Goal: Information Seeking & Learning: Learn about a topic

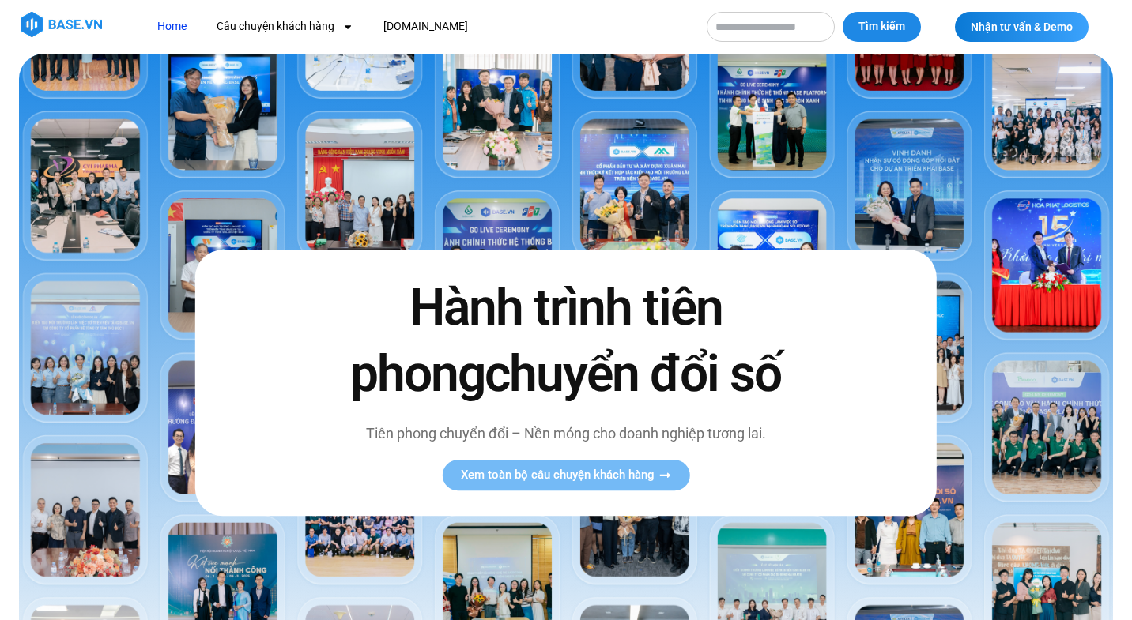
click at [272, 42] on header "Home Câu chuyện khách hàng Logistics Sản xuất Xây dựng F&B Dược Y tế Giáo dục […" at bounding box center [566, 27] width 1132 height 54
click at [283, 32] on link "Câu chuyện khách hàng" at bounding box center [285, 26] width 160 height 29
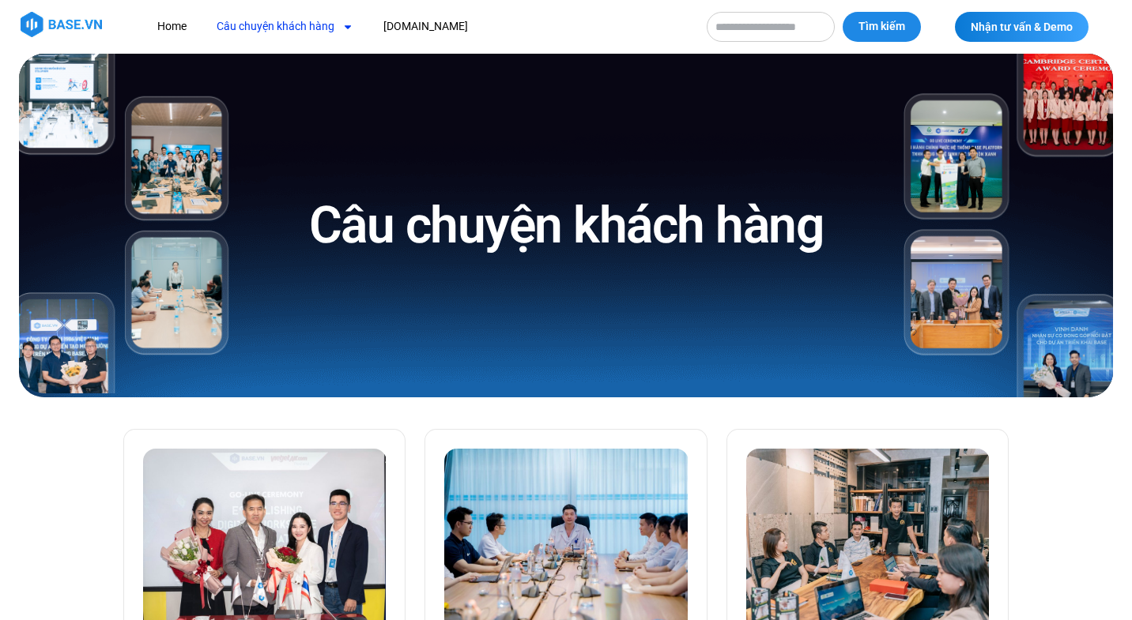
click at [767, 21] on input "Tìm kiếm" at bounding box center [771, 27] width 128 height 30
type input "*"
type input "**********"
click at [843, 12] on button "Tìm kiếm" at bounding box center [882, 27] width 78 height 30
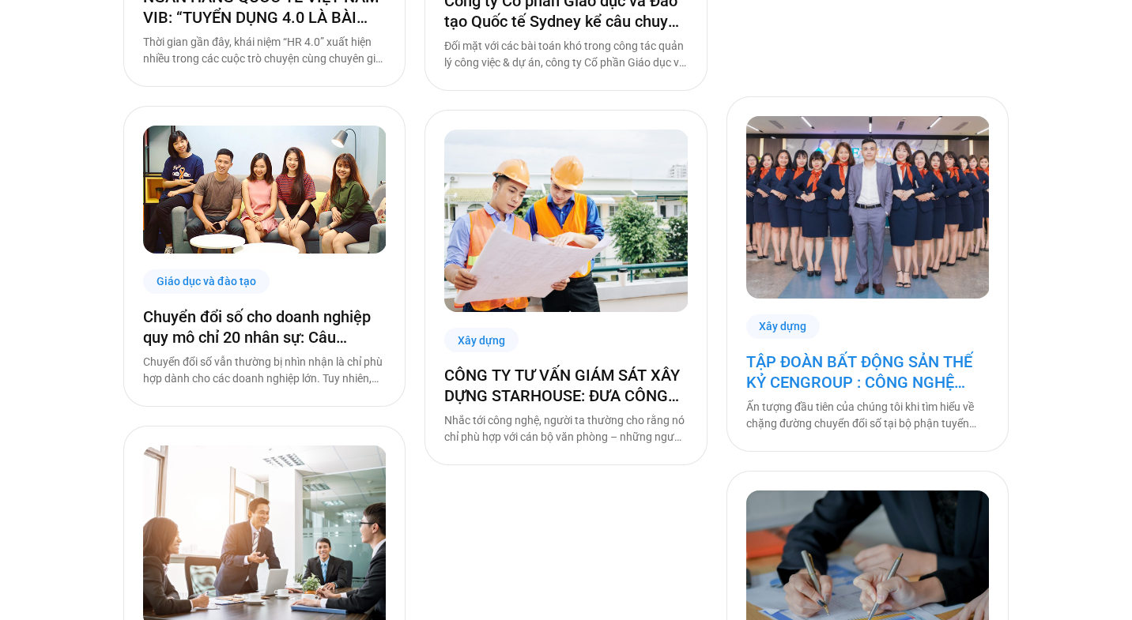
scroll to position [8628, 0]
click at [901, 376] on link "TẬP ĐOÀN BẤT ĐỘNG SẢN THẾ KỶ CENGROUP : CÔNG NGHỆ HÓA HOẠT ĐỘNG TUYỂN DỤNG CÙNG…" at bounding box center [867, 371] width 243 height 41
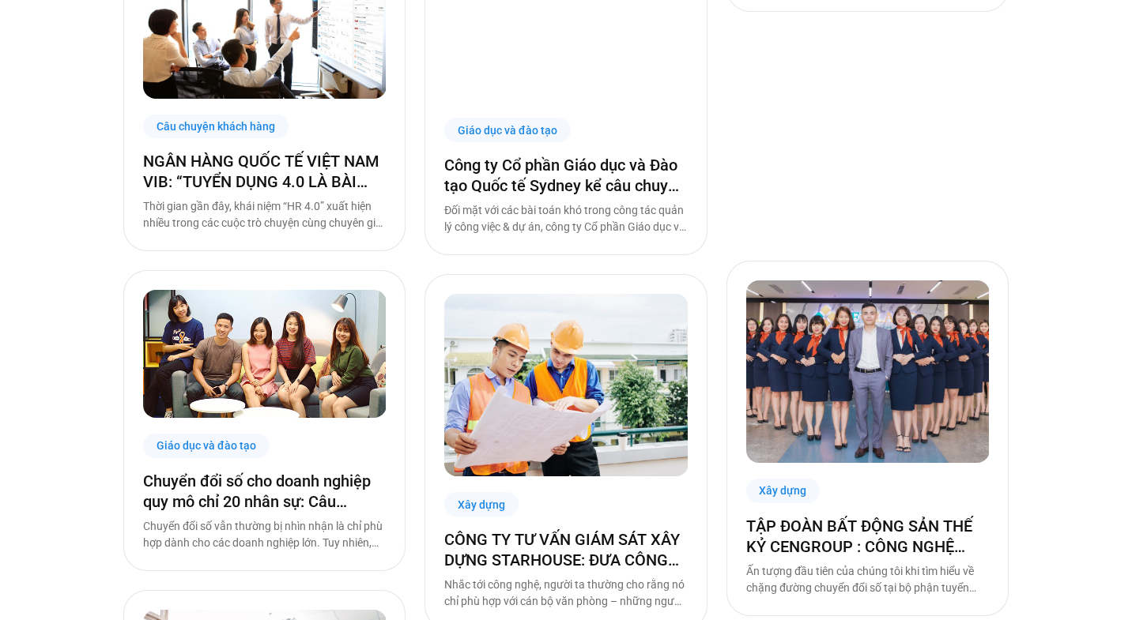
scroll to position [8465, 0]
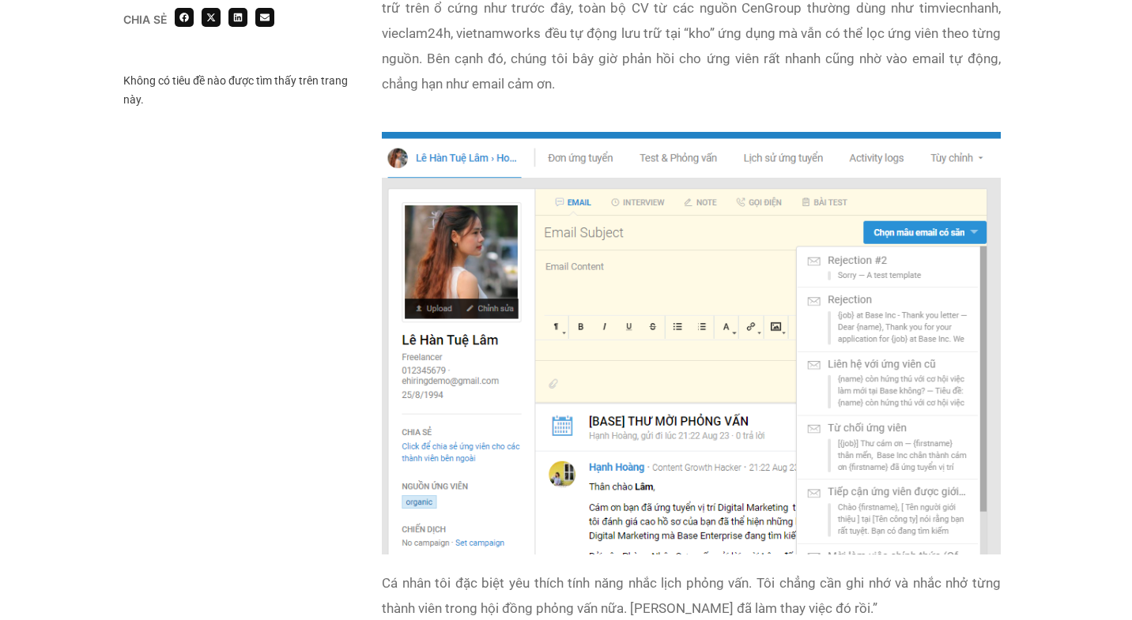
scroll to position [2982, 0]
